Goal: Navigation & Orientation: Understand site structure

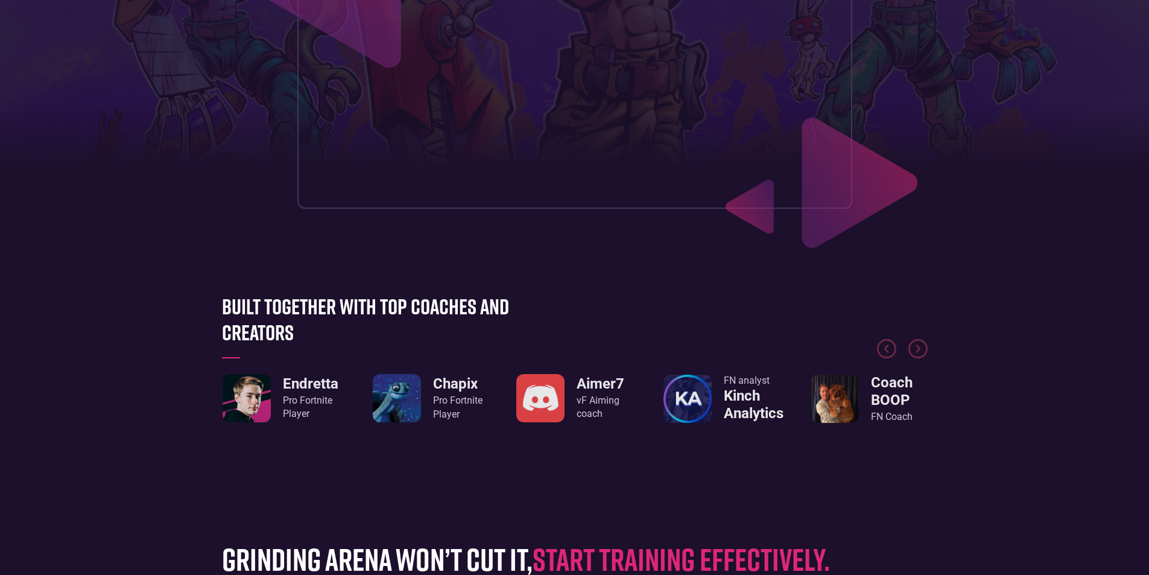
scroll to position [362, 0]
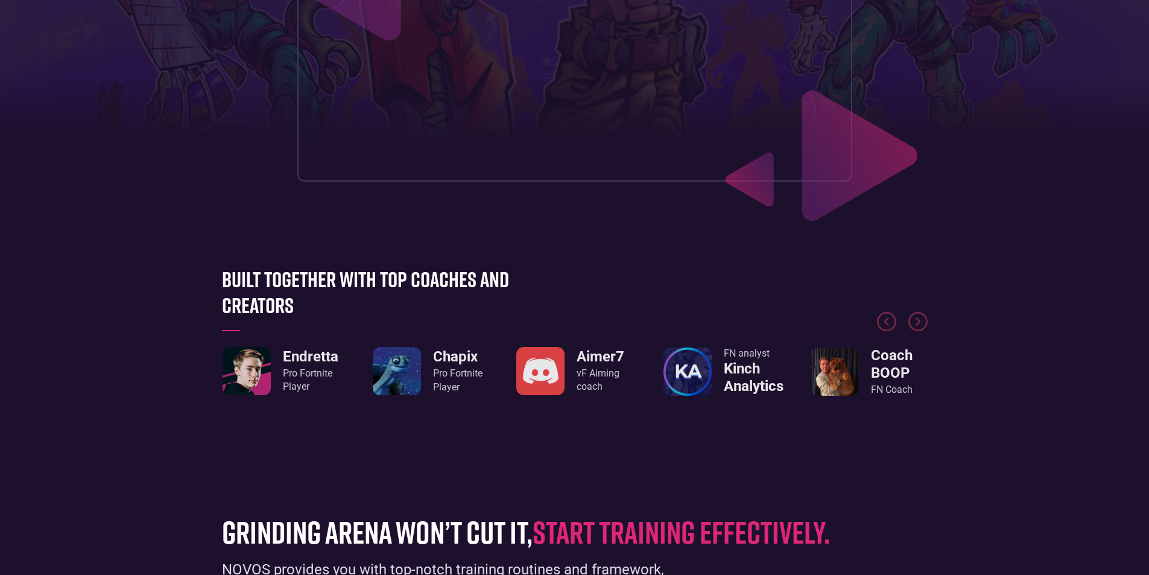
click at [274, 364] on link "Endretta Pro Fortnite Player" at bounding box center [280, 371] width 116 height 48
click at [274, 361] on link "Endretta Pro Fortnite Player" at bounding box center [280, 371] width 116 height 48
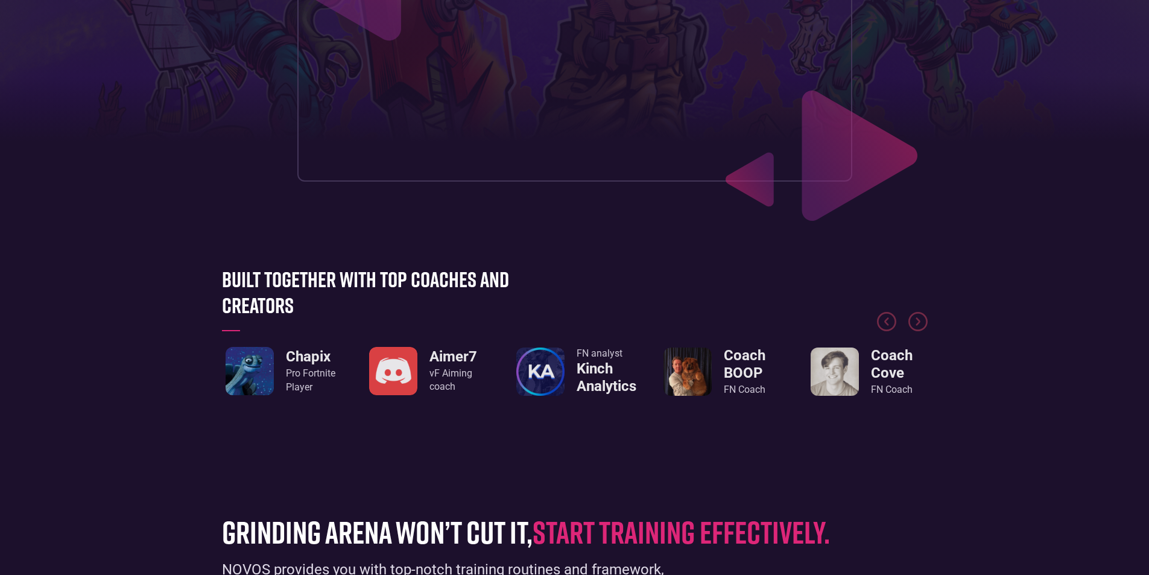
click at [383, 380] on img "3 / 8" at bounding box center [393, 371] width 48 height 48
click at [387, 379] on img "3 / 8" at bounding box center [393, 371] width 48 height 48
click at [402, 373] on img "3 / 8" at bounding box center [393, 371] width 48 height 48
click at [404, 371] on img "3 / 8" at bounding box center [393, 371] width 48 height 48
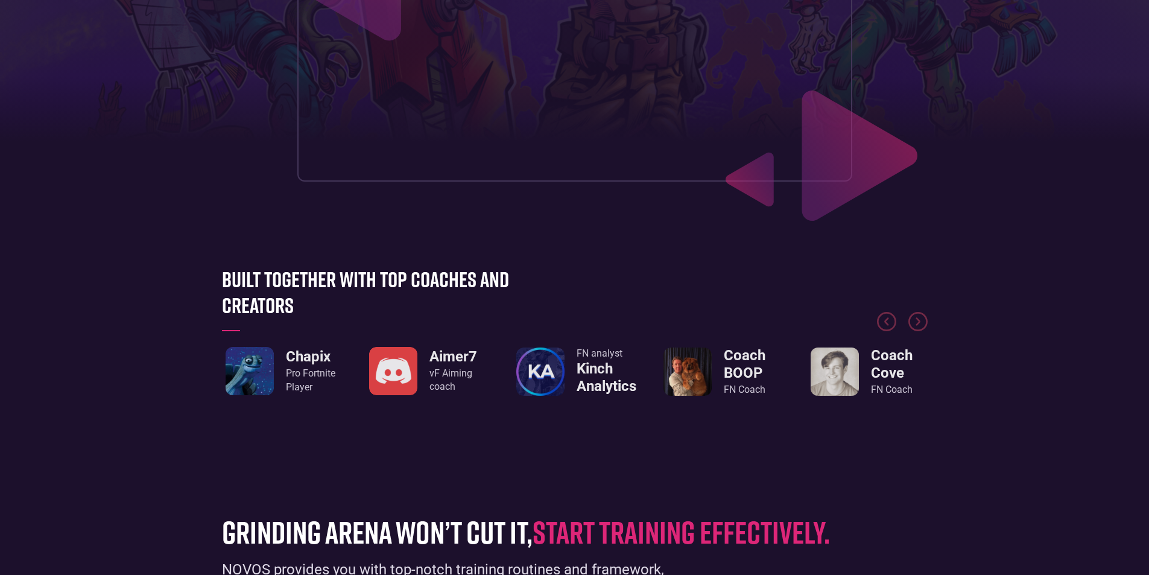
click at [404, 371] on img "3 / 8" at bounding box center [393, 371] width 48 height 48
click at [423, 359] on link "Aimer7 vF Aiming coach" at bounding box center [427, 371] width 117 height 48
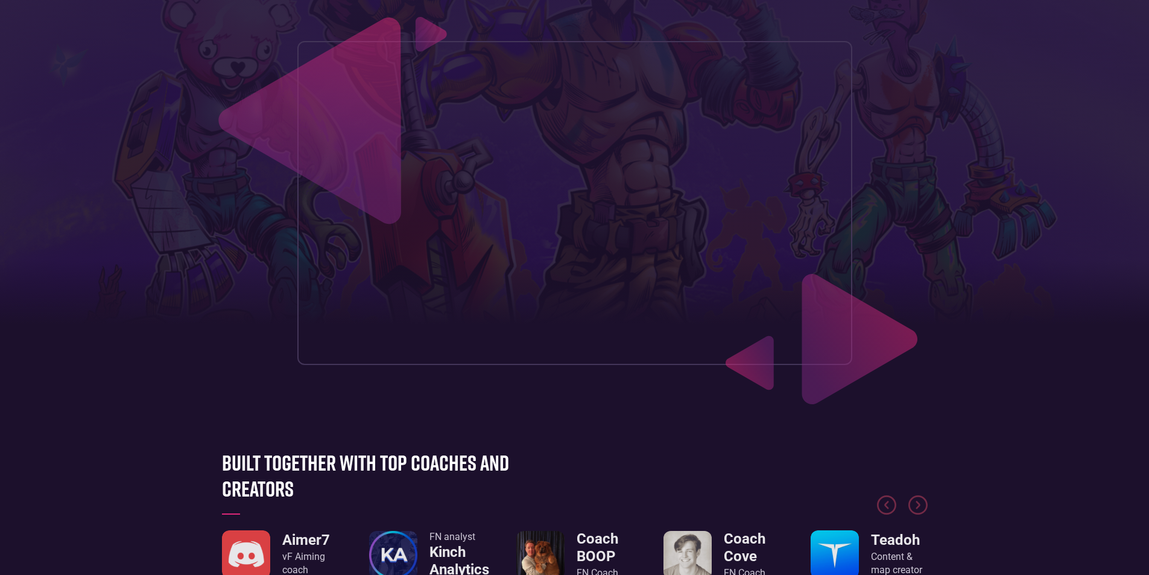
scroll to position [0, 0]
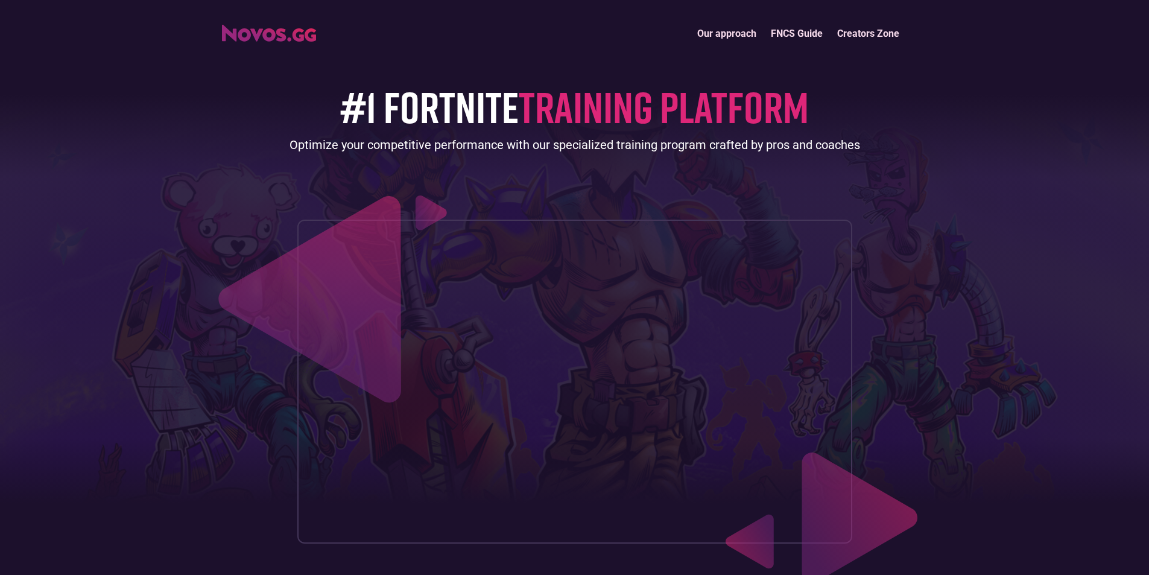
click at [748, 33] on link "Our approach" at bounding box center [727, 34] width 74 height 26
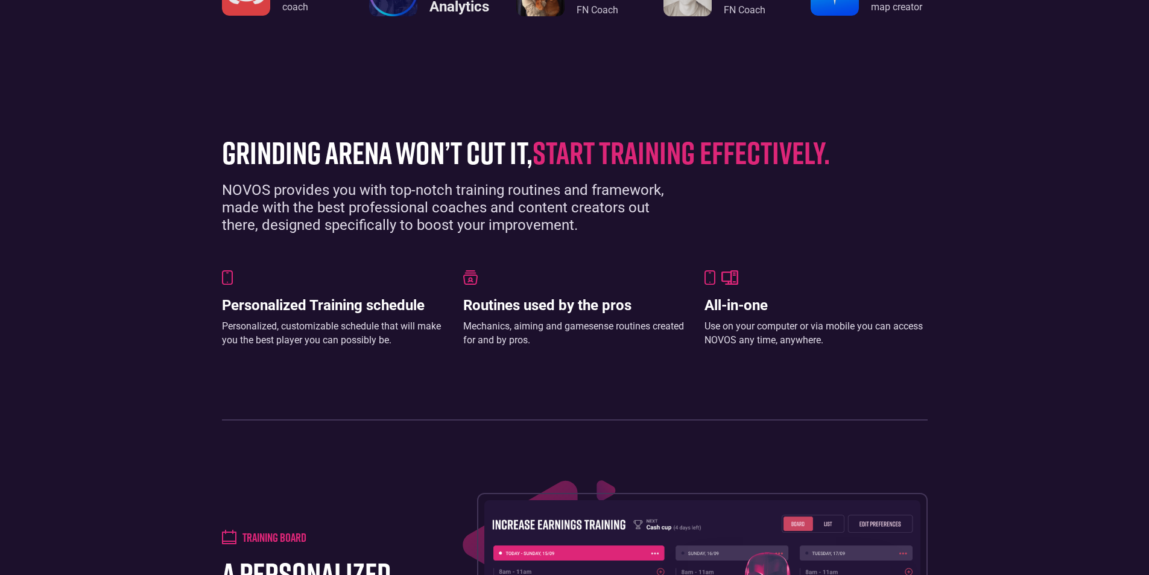
scroll to position [500, 0]
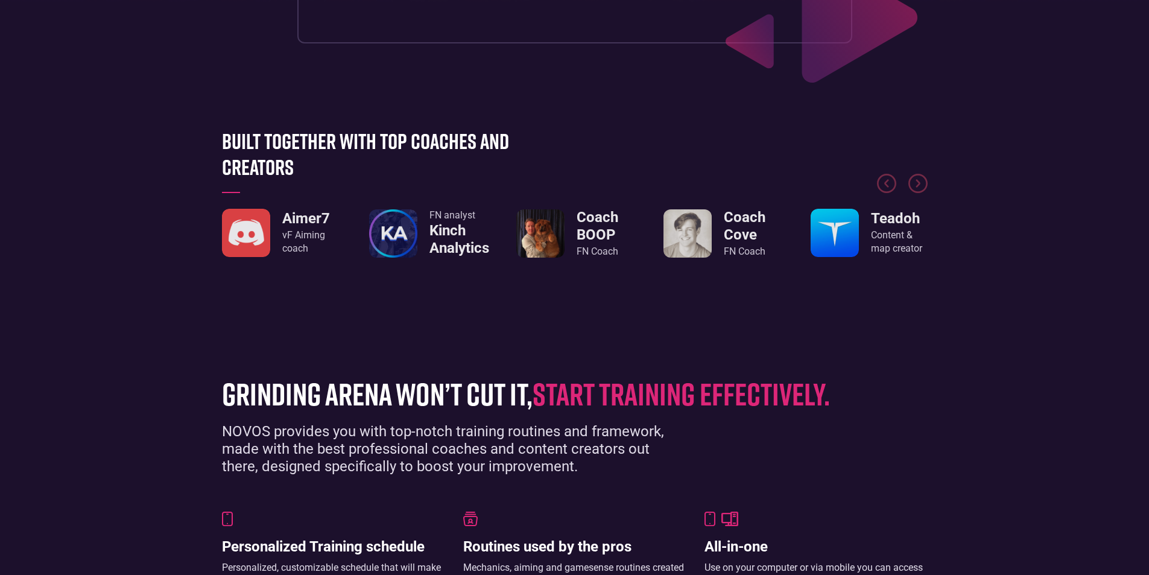
click at [288, 243] on div "vF Aiming coach" at bounding box center [310, 242] width 57 height 27
click at [291, 242] on div "vF Aiming coach" at bounding box center [310, 242] width 57 height 27
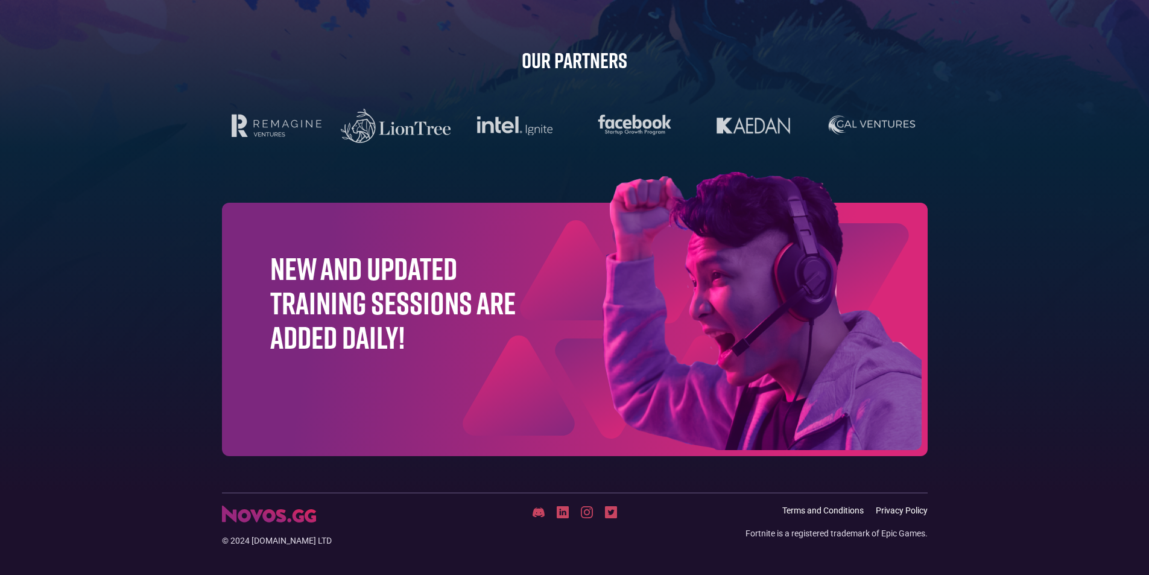
scroll to position [3804, 0]
